Goal: Navigation & Orientation: Find specific page/section

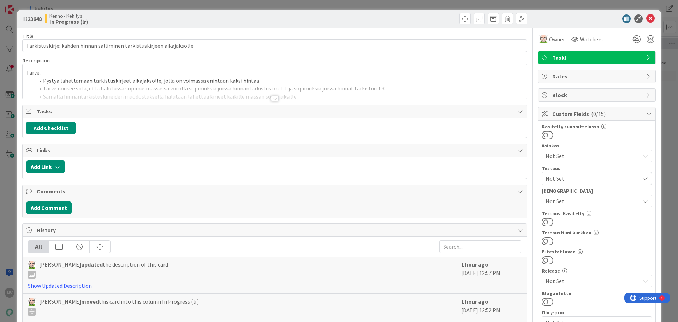
drag, startPoint x: 272, startPoint y: 97, endPoint x: 268, endPoint y: 104, distance: 7.6
click at [272, 99] on div at bounding box center [275, 99] width 8 height 6
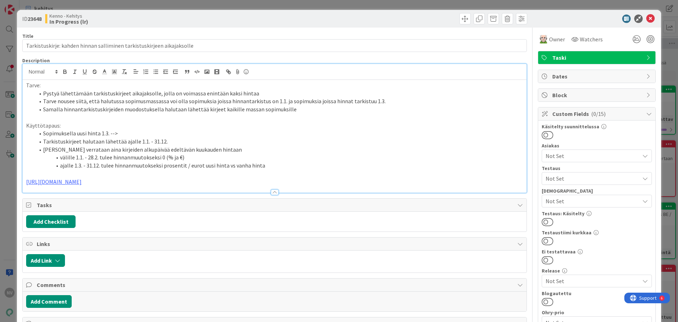
click at [43, 19] on div "ID 23648 Kenno - Kehitys In Progress (lr)" at bounding box center [147, 18] width 251 height 11
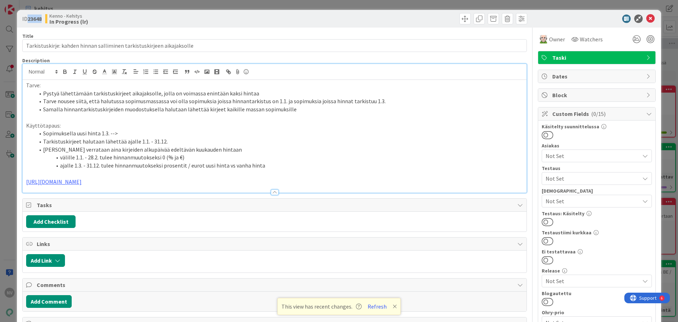
drag, startPoint x: 44, startPoint y: 18, endPoint x: 32, endPoint y: 18, distance: 11.3
click at [28, 17] on div "ID 23648 Kenno - Kehitys In Progress (lr)" at bounding box center [147, 18] width 251 height 11
copy b "23648"
click at [106, 21] on div "Kenno - Kehitys In Progress (lr)" at bounding box center [159, 18] width 228 height 11
click at [376, 309] on button "Refresh" at bounding box center [377, 306] width 24 height 9
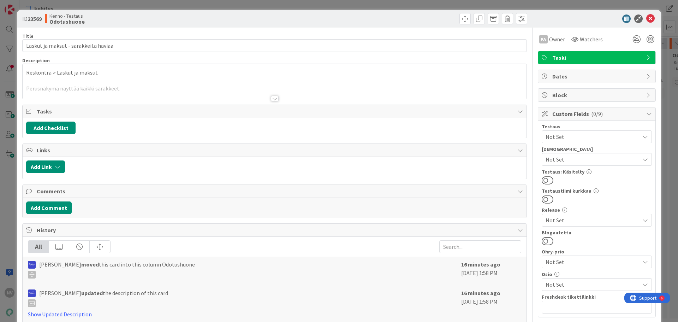
click at [271, 98] on div at bounding box center [275, 99] width 8 height 6
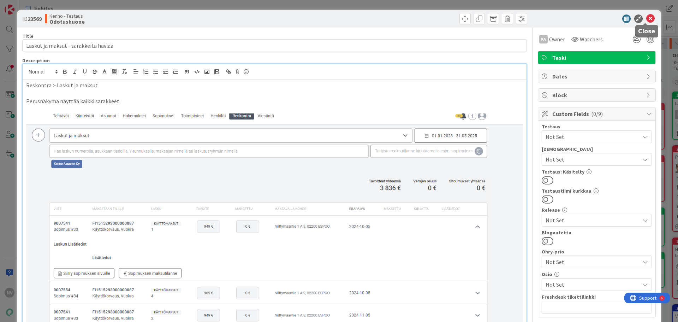
click at [646, 17] on icon at bounding box center [650, 18] width 8 height 8
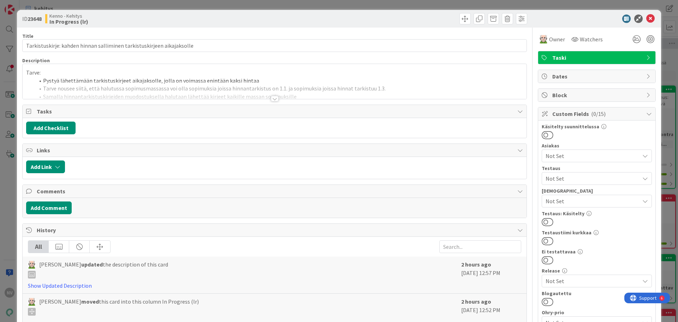
click at [271, 100] on div at bounding box center [275, 99] width 8 height 6
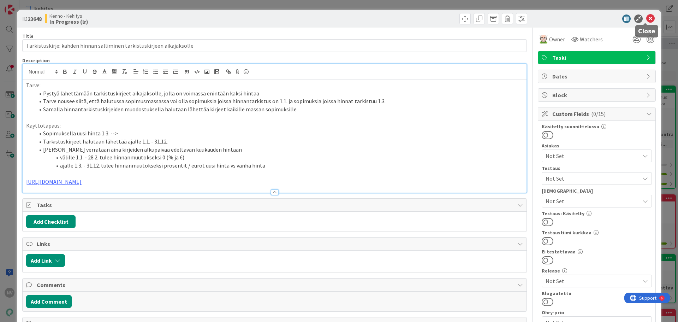
click at [646, 19] on icon at bounding box center [650, 18] width 8 height 8
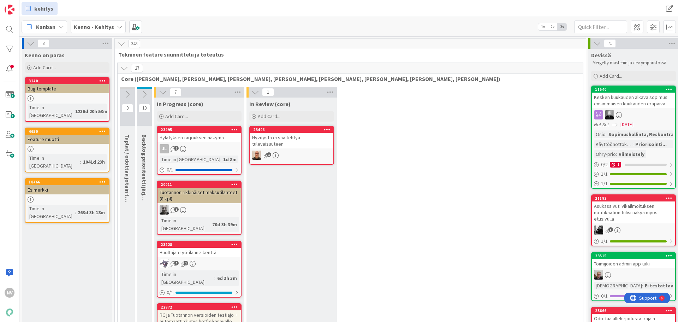
click at [117, 28] on icon at bounding box center [120, 27] width 6 height 6
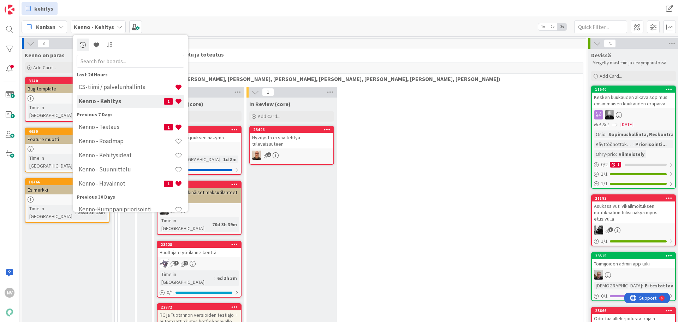
click at [119, 58] on input "text" at bounding box center [131, 61] width 108 height 13
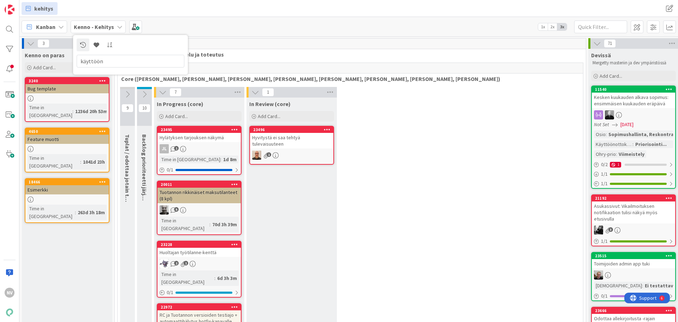
type input "käyttöön"
click at [291, 18] on div "Kanban Kenno - Kehitys käyttöön 1x 2x 3x" at bounding box center [348, 26] width 659 height 19
click at [113, 26] on div "Kenno - Kehitys" at bounding box center [98, 26] width 55 height 13
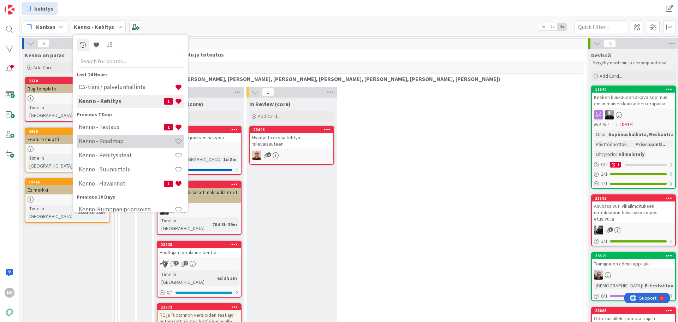
click at [125, 141] on h4 "Kenno - Roadmap" at bounding box center [127, 140] width 96 height 7
